Goal: Communication & Community: Answer question/provide support

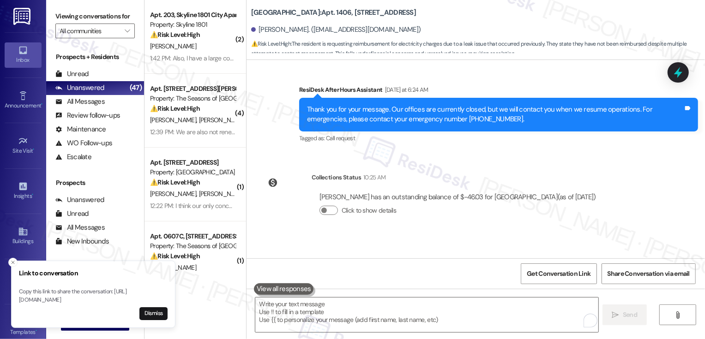
scroll to position [1289, 0]
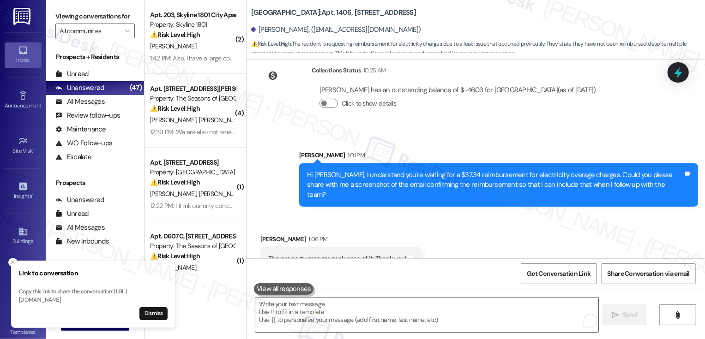
click at [415, 311] on textarea "To enrich screen reader interactions, please activate Accessibility in Grammarl…" at bounding box center [426, 315] width 343 height 35
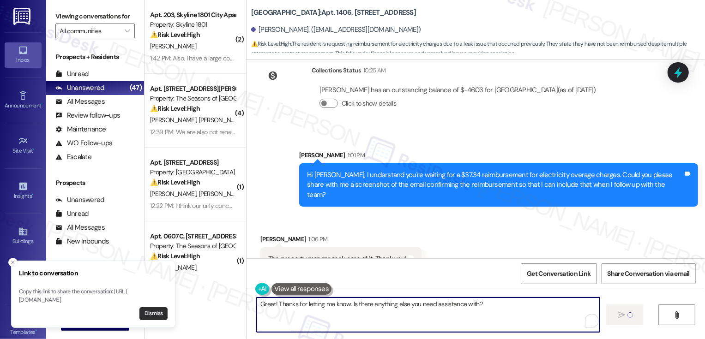
type textarea "Great! Thanks for letting me know. Is there anything else you need assistance w…"
click at [153, 314] on button "Dismiss" at bounding box center [153, 314] width 28 height 13
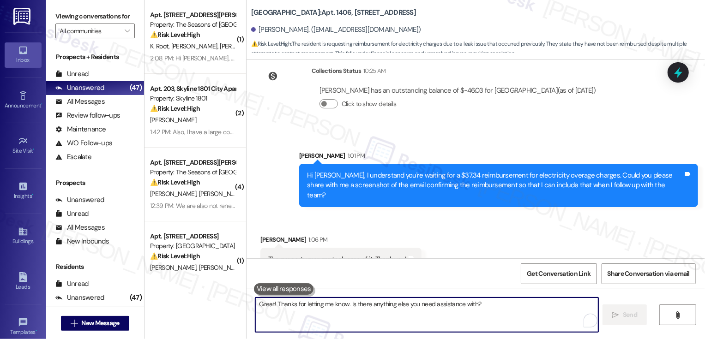
scroll to position [1353, 0]
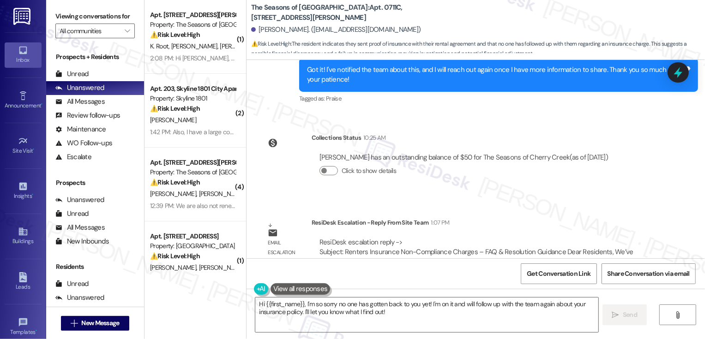
scroll to position [1518, 0]
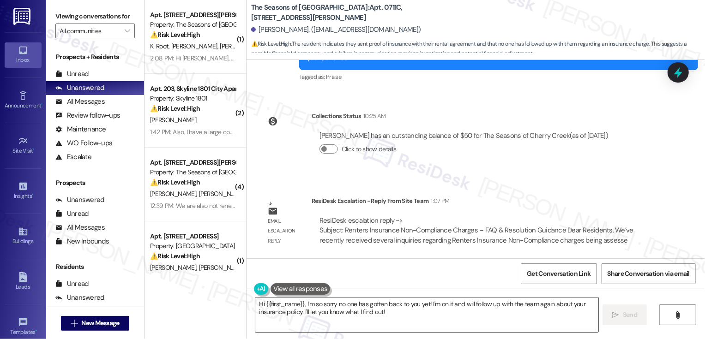
click at [332, 311] on textarea "Hi {{first_name}}, I'm so sorry no one has gotten back to you yet! I'm on it an…" at bounding box center [426, 315] width 343 height 35
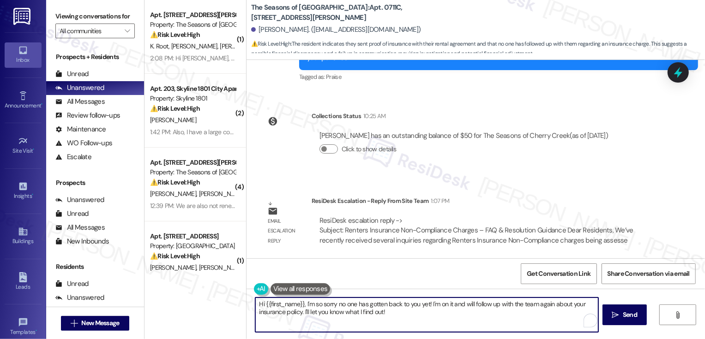
drag, startPoint x: 313, startPoint y: 305, endPoint x: 305, endPoint y: 304, distance: 7.9
click at [305, 304] on textarea "Hi {{first_name}}, I'm so sorry no one has gotten back to you yet! I'm on it an…" at bounding box center [426, 315] width 343 height 35
click at [322, 307] on textarea "Hi {{first_name}}, I'm so sorry no one has gotten back to you yet! I'm on it an…" at bounding box center [426, 315] width 343 height 35
drag, startPoint x: 302, startPoint y: 304, endPoint x: 434, endPoint y: 330, distance: 134.6
click at [434, 330] on textarea "Hi {{first_name}}, I'm so sorry no one has gotten back to you yet! I'm on it an…" at bounding box center [426, 315] width 343 height 35
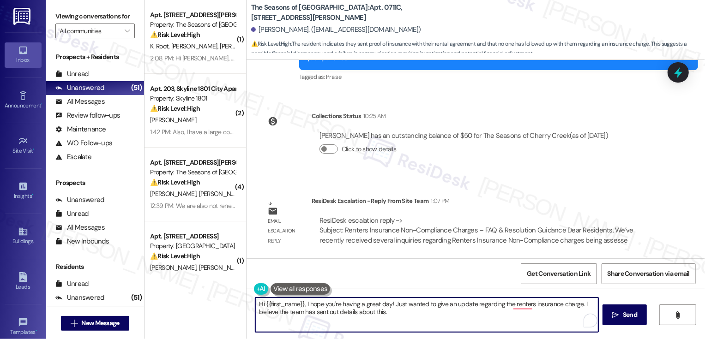
type textarea "Hi {{first_name}}, I hope you're having a great day! Just wanted to give an upd…"
